Goal: Contribute content

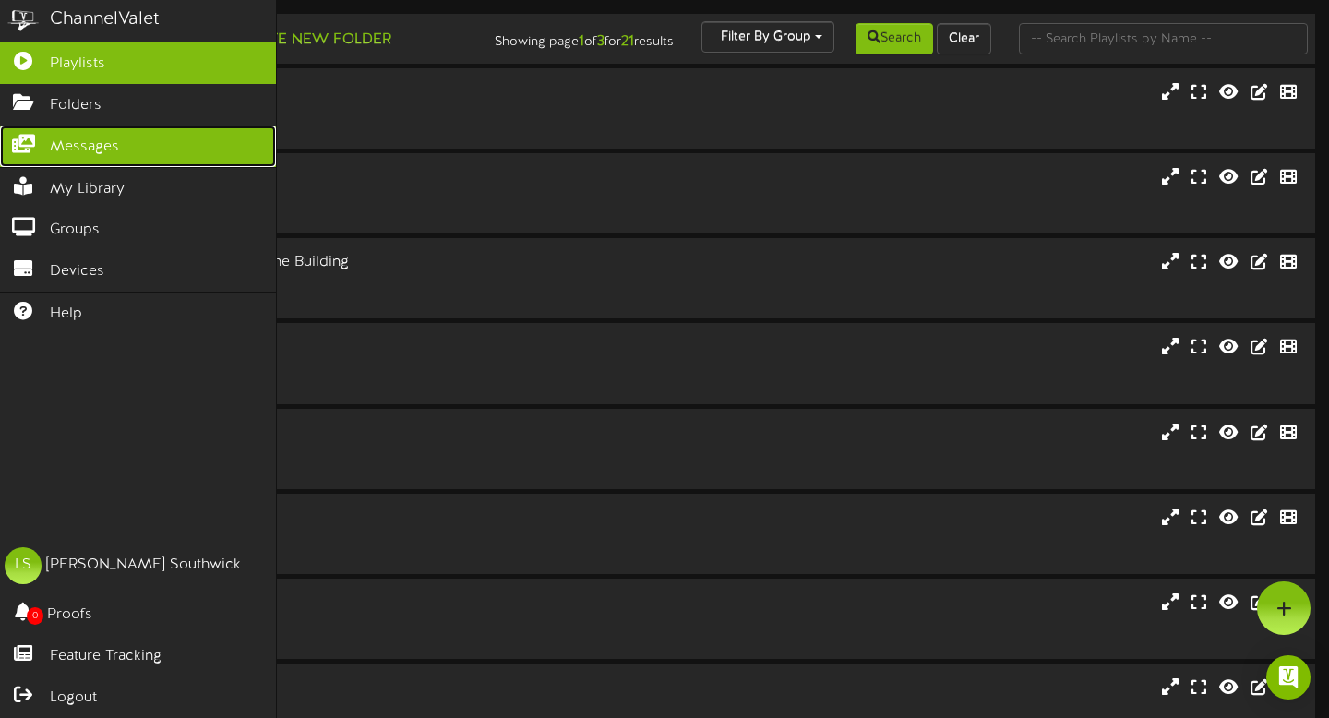
click at [53, 149] on span "Messages" at bounding box center [84, 147] width 69 height 21
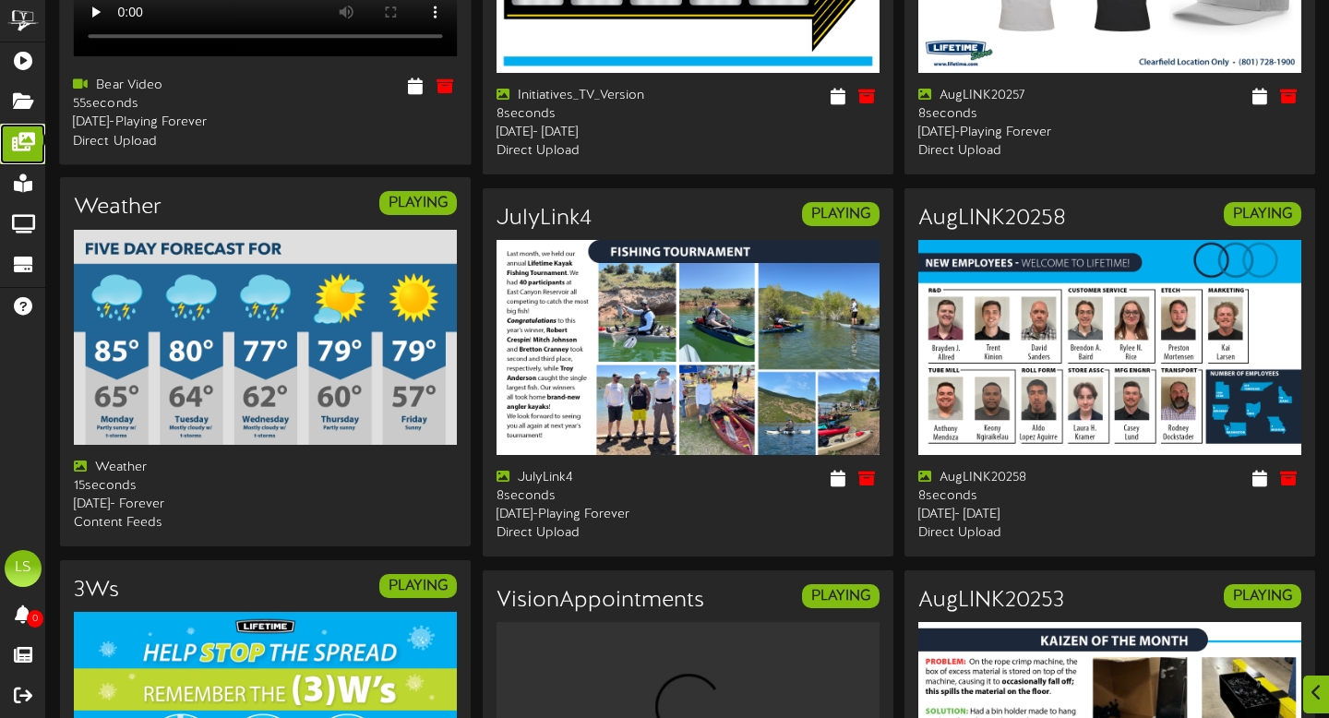
scroll to position [771, 0]
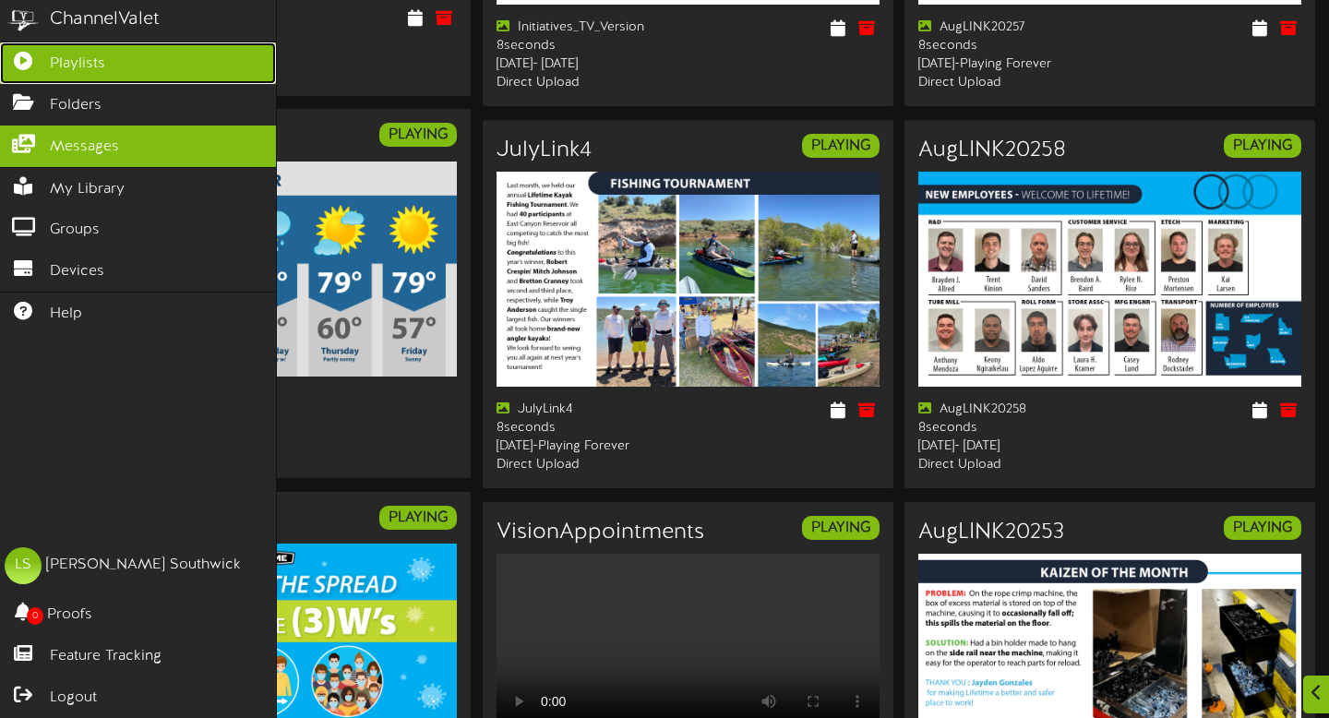
click at [84, 69] on span "Playlists" at bounding box center [77, 64] width 55 height 21
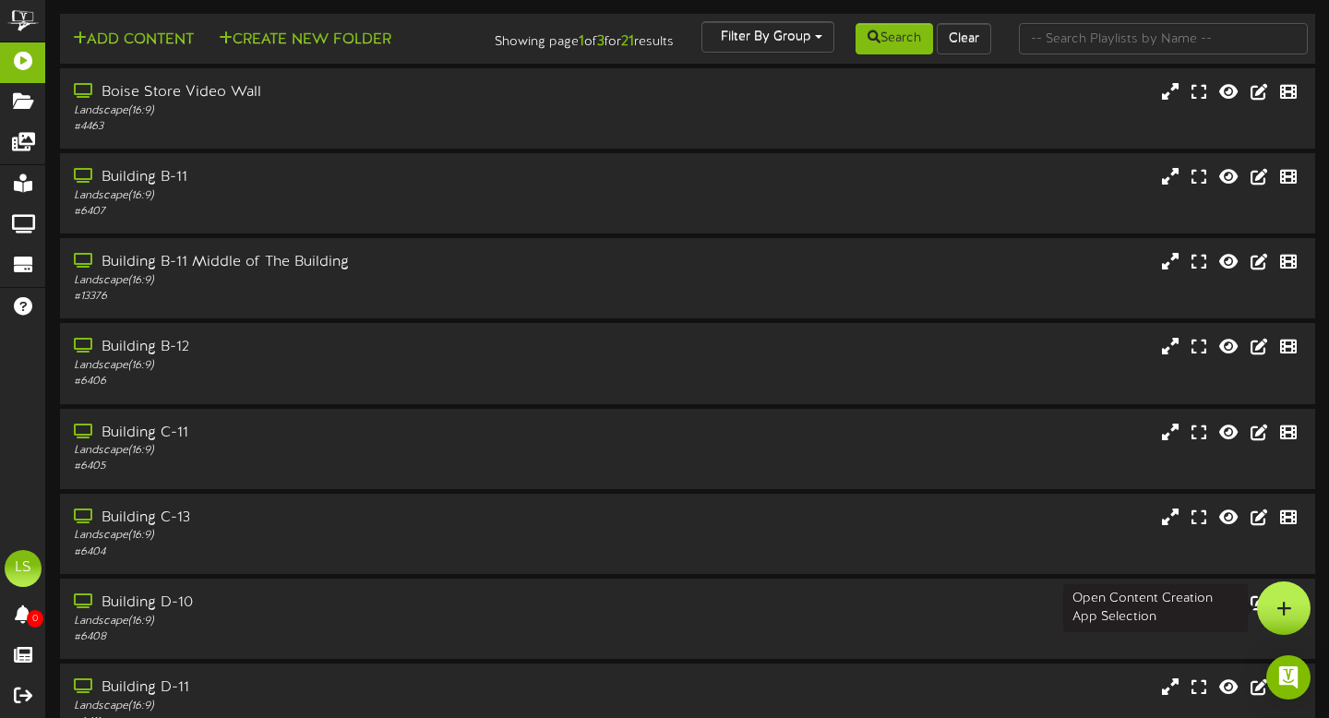
click at [1288, 603] on icon at bounding box center [1285, 608] width 16 height 17
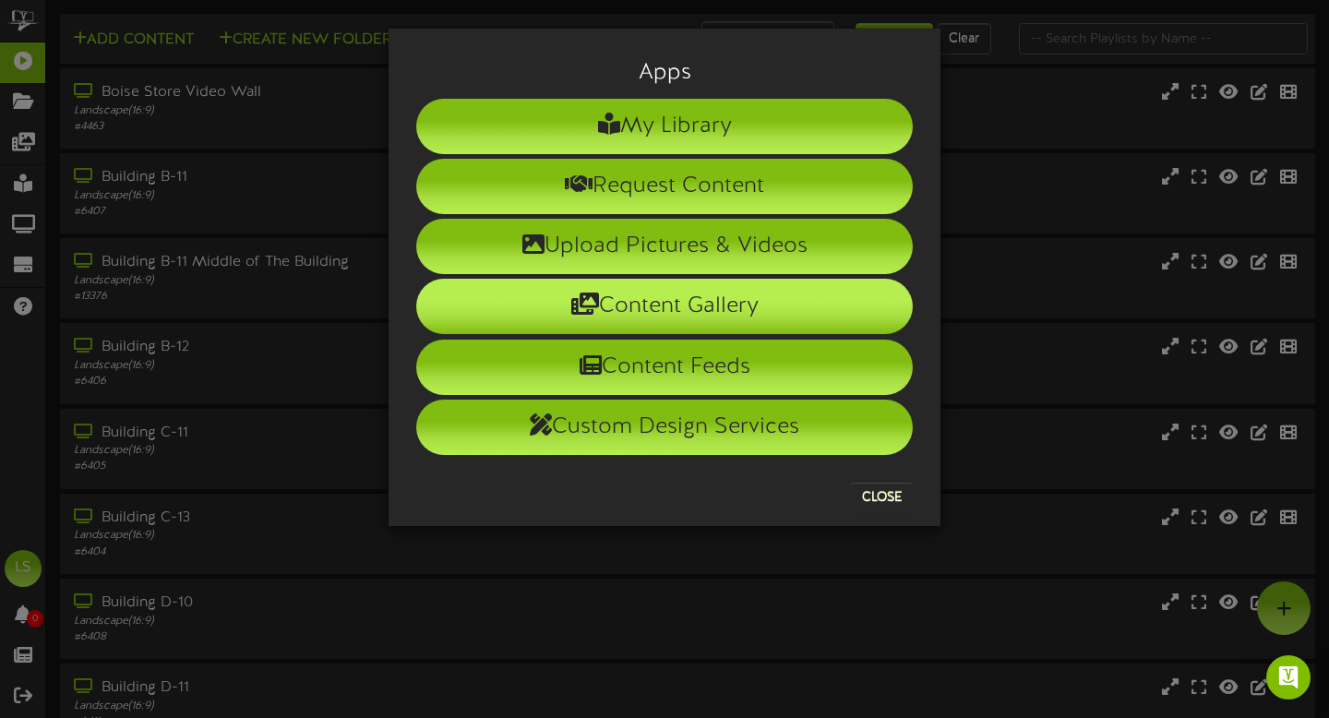
click at [732, 316] on li "Content Gallery" at bounding box center [664, 306] width 497 height 55
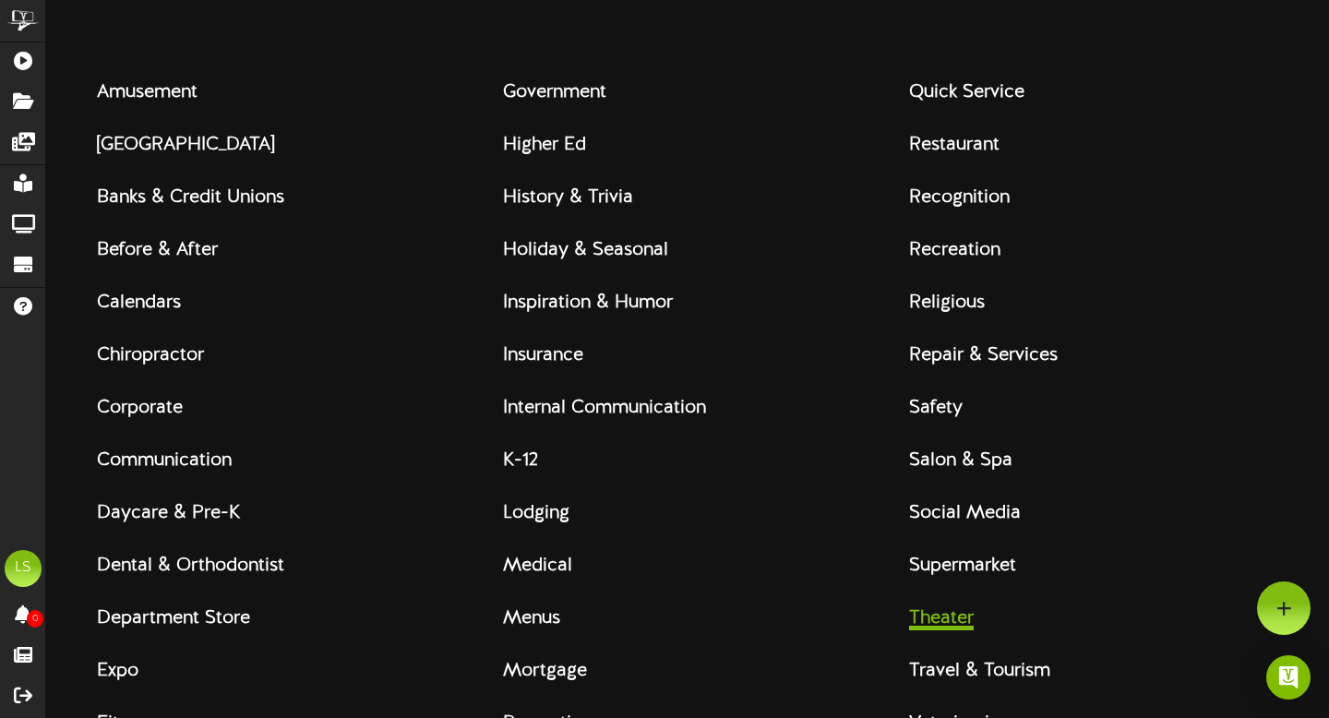
scroll to position [256, 0]
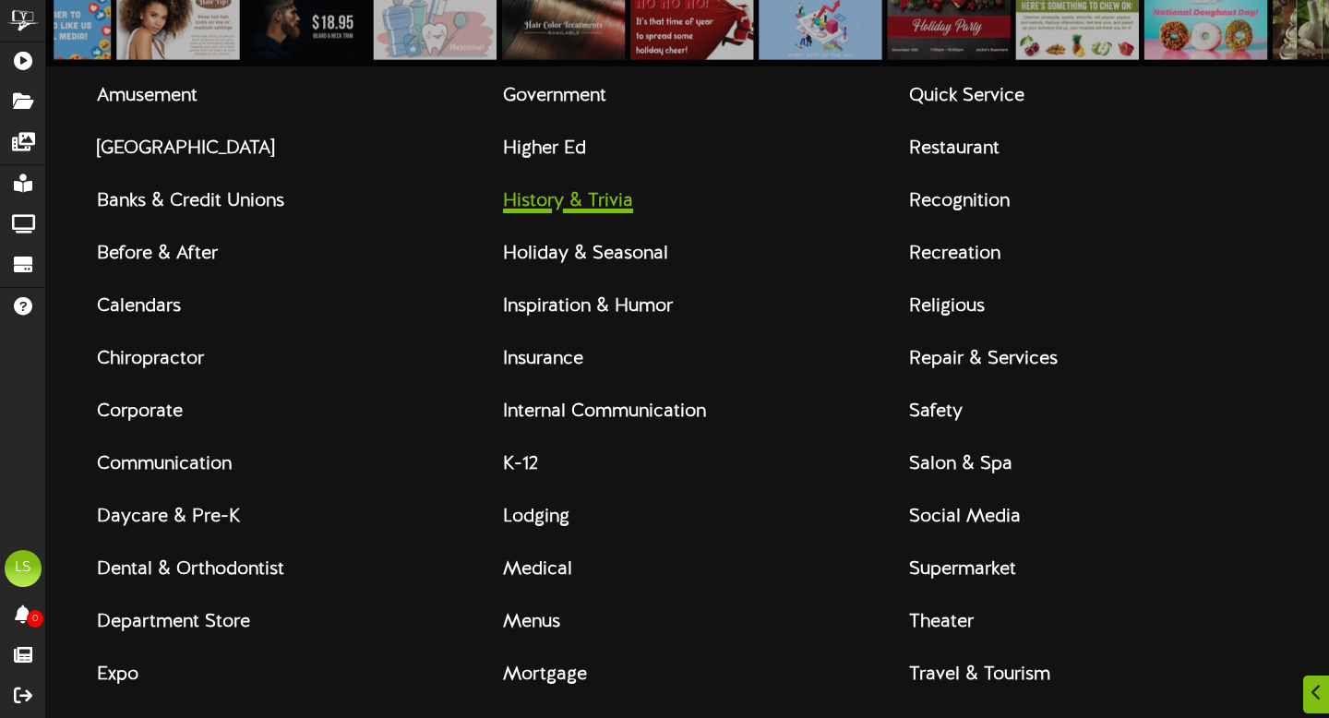
click at [612, 200] on strong "History & Trivia" at bounding box center [568, 201] width 130 height 20
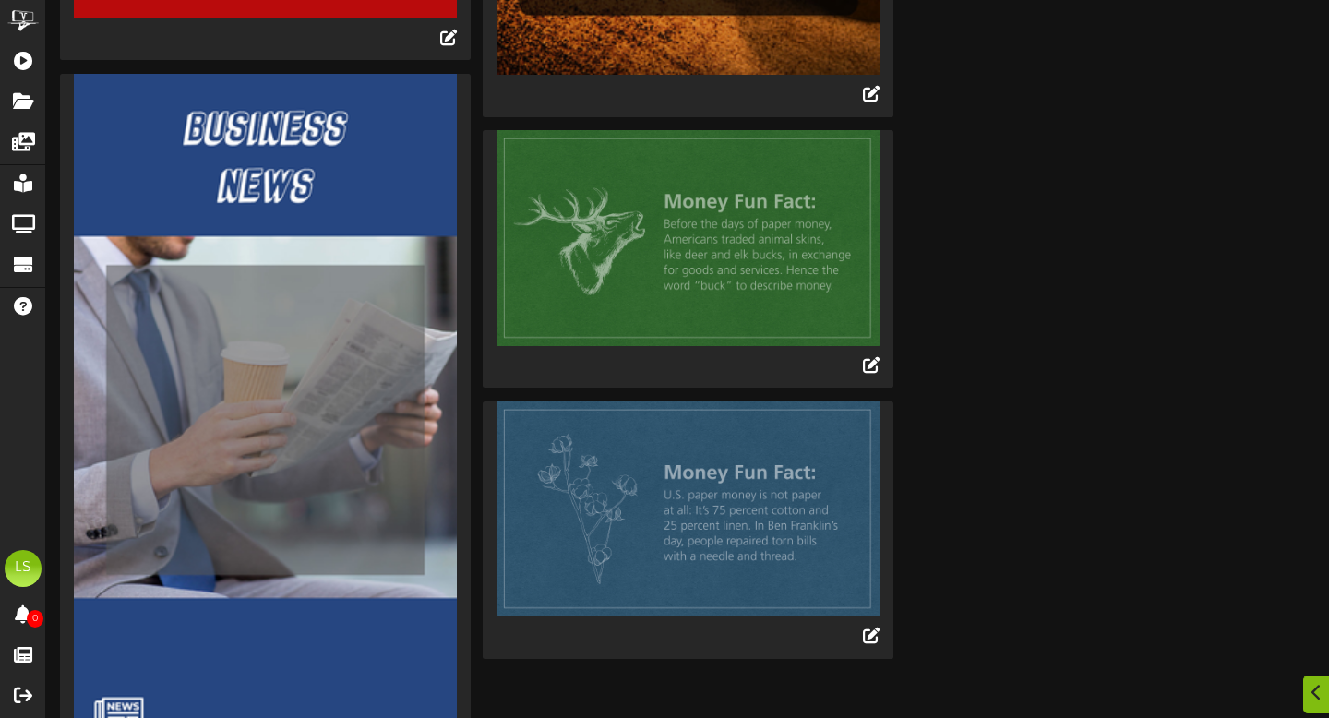
scroll to position [2741, 0]
